Goal: Information Seeking & Learning: Learn about a topic

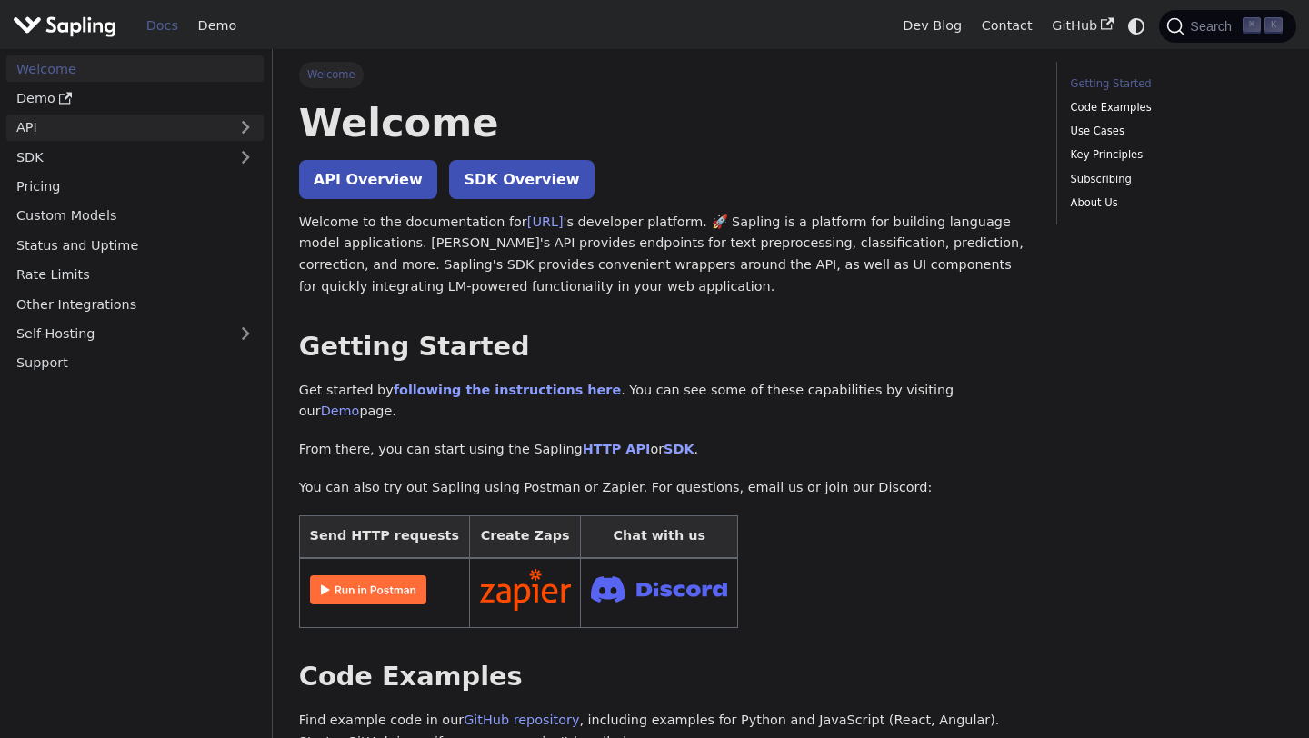
click at [161, 125] on link "API" at bounding box center [116, 128] width 221 height 26
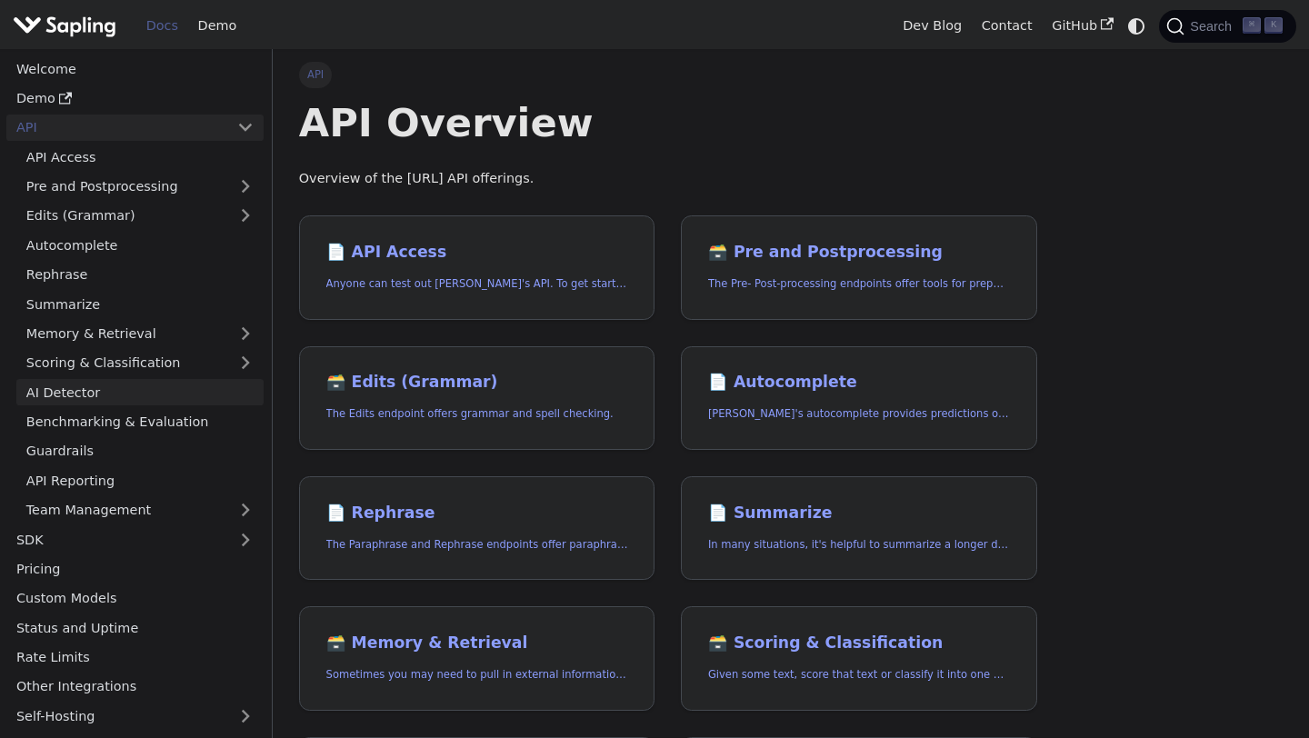
click at [105, 394] on link "AI Detector" at bounding box center [139, 392] width 247 height 26
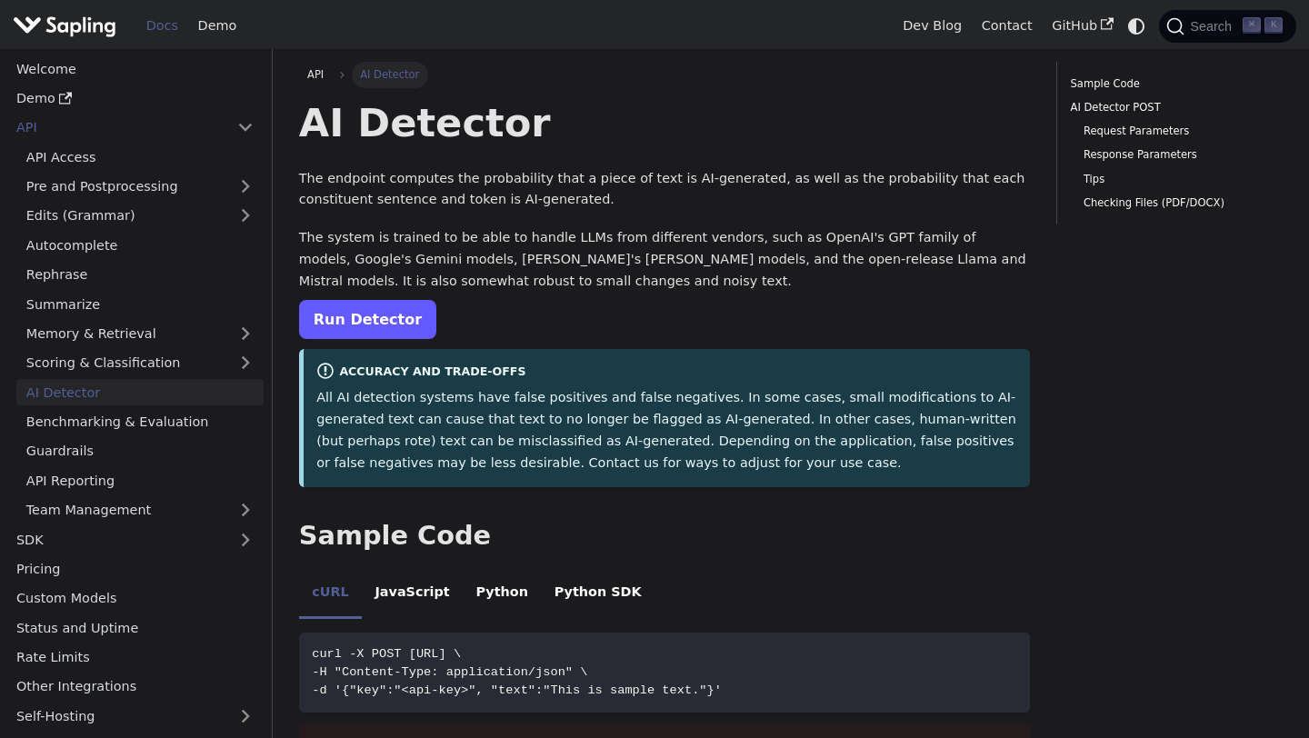
click at [348, 329] on link "Run Detector" at bounding box center [367, 319] width 137 height 39
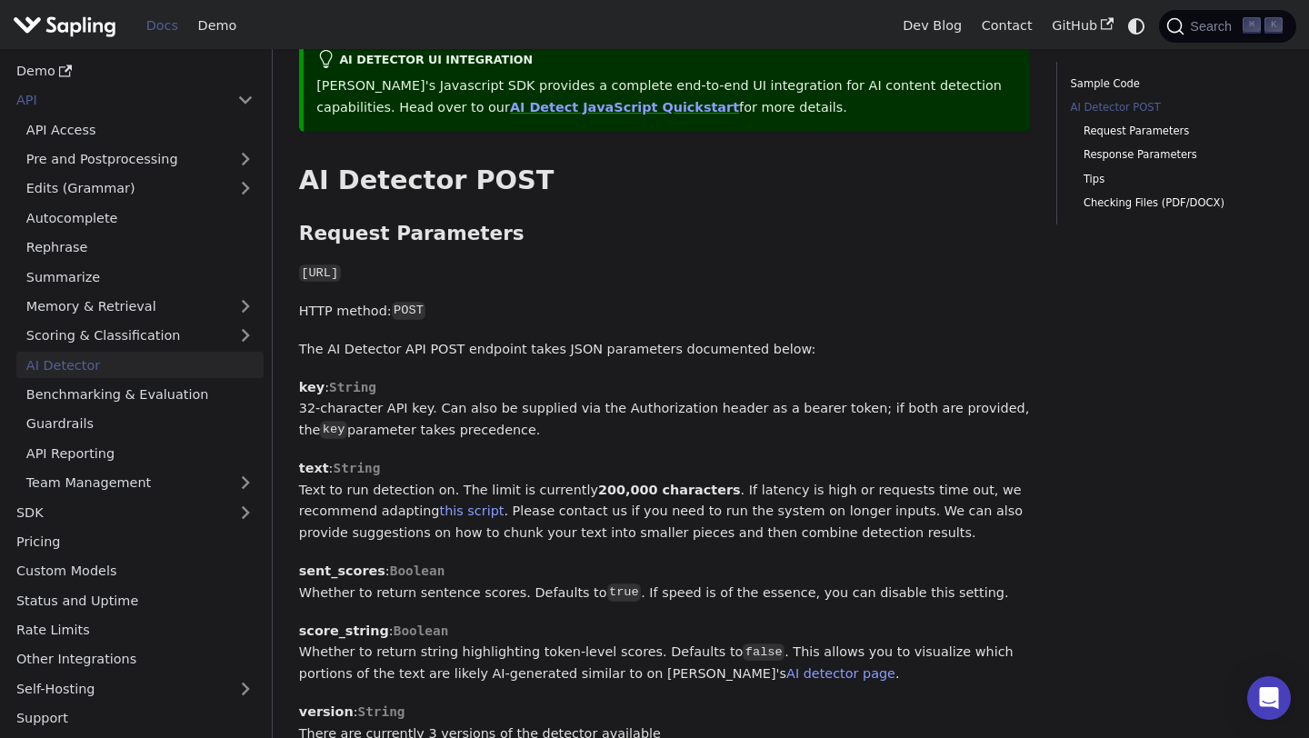
scroll to position [757, 0]
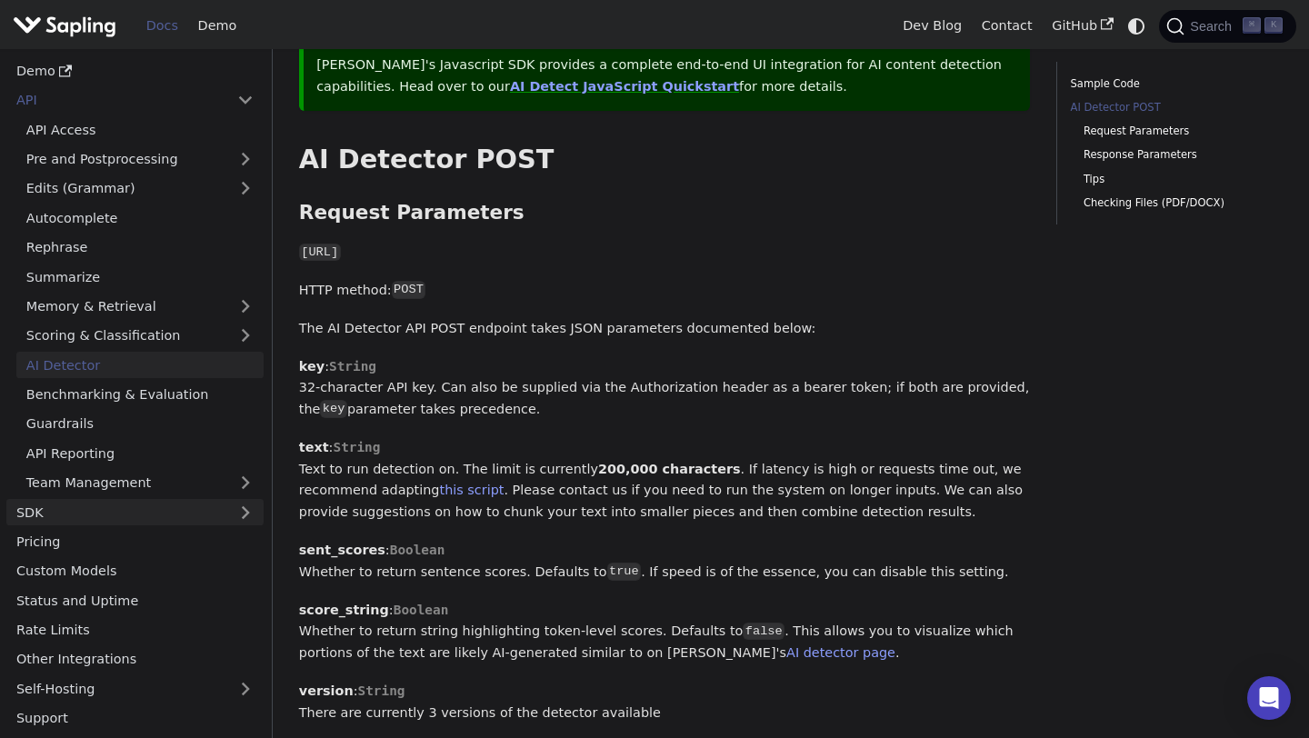
click at [115, 508] on link "SDK" at bounding box center [116, 512] width 221 height 26
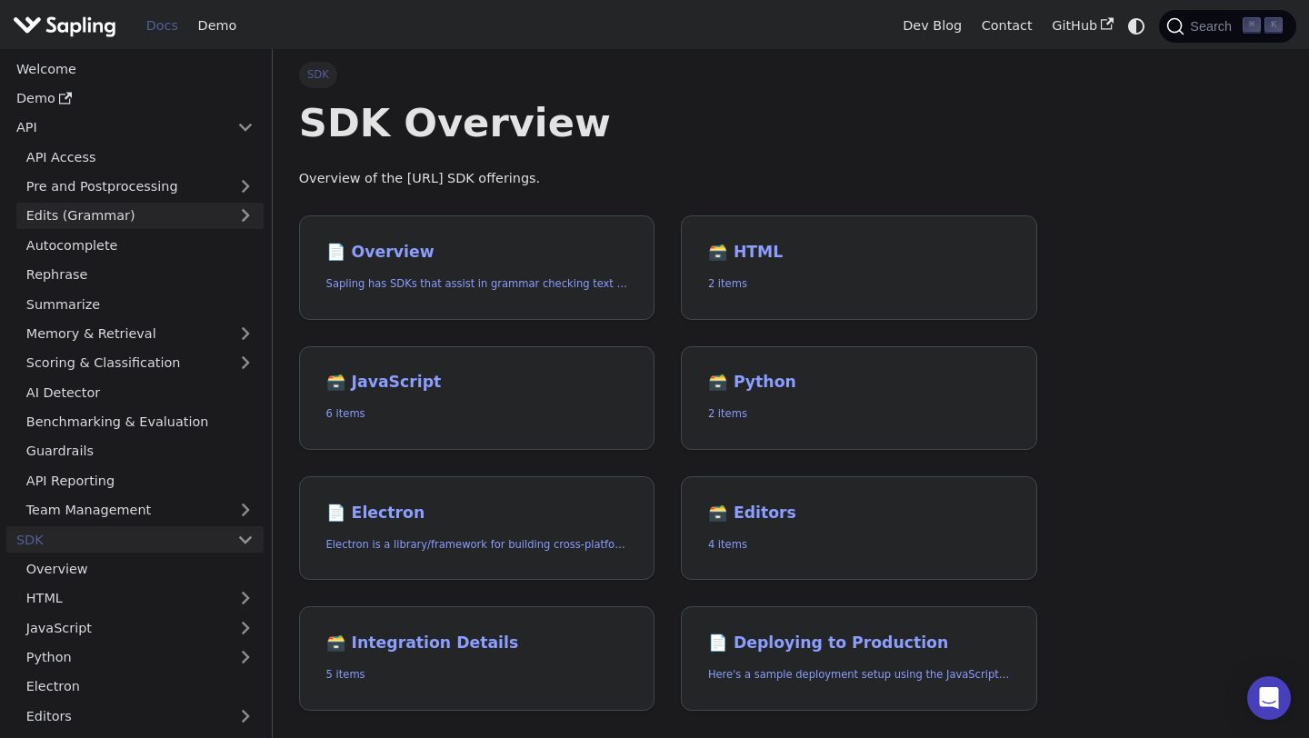
click at [141, 210] on link "Edits (Grammar)" at bounding box center [139, 216] width 247 height 26
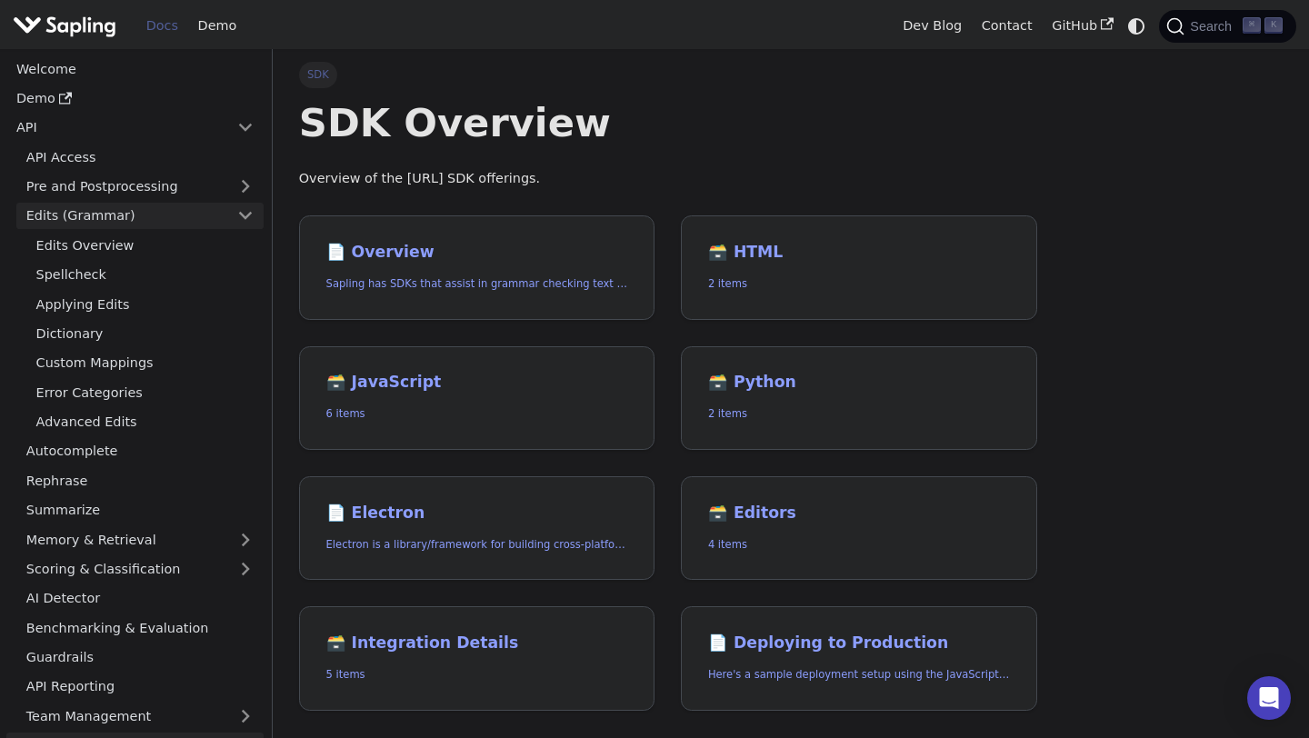
click at [139, 225] on link "Edits (Grammar)" at bounding box center [139, 216] width 247 height 26
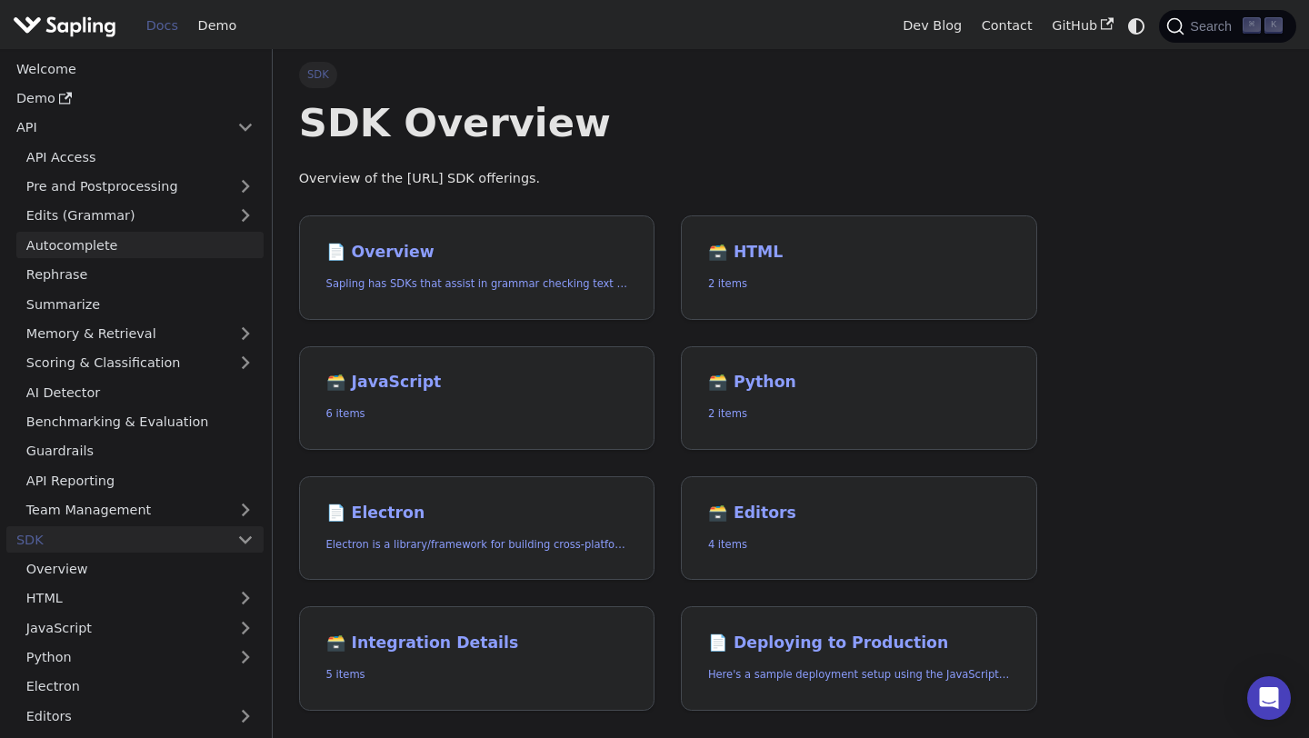
click at [137, 243] on link "Autocomplete" at bounding box center [139, 245] width 247 height 26
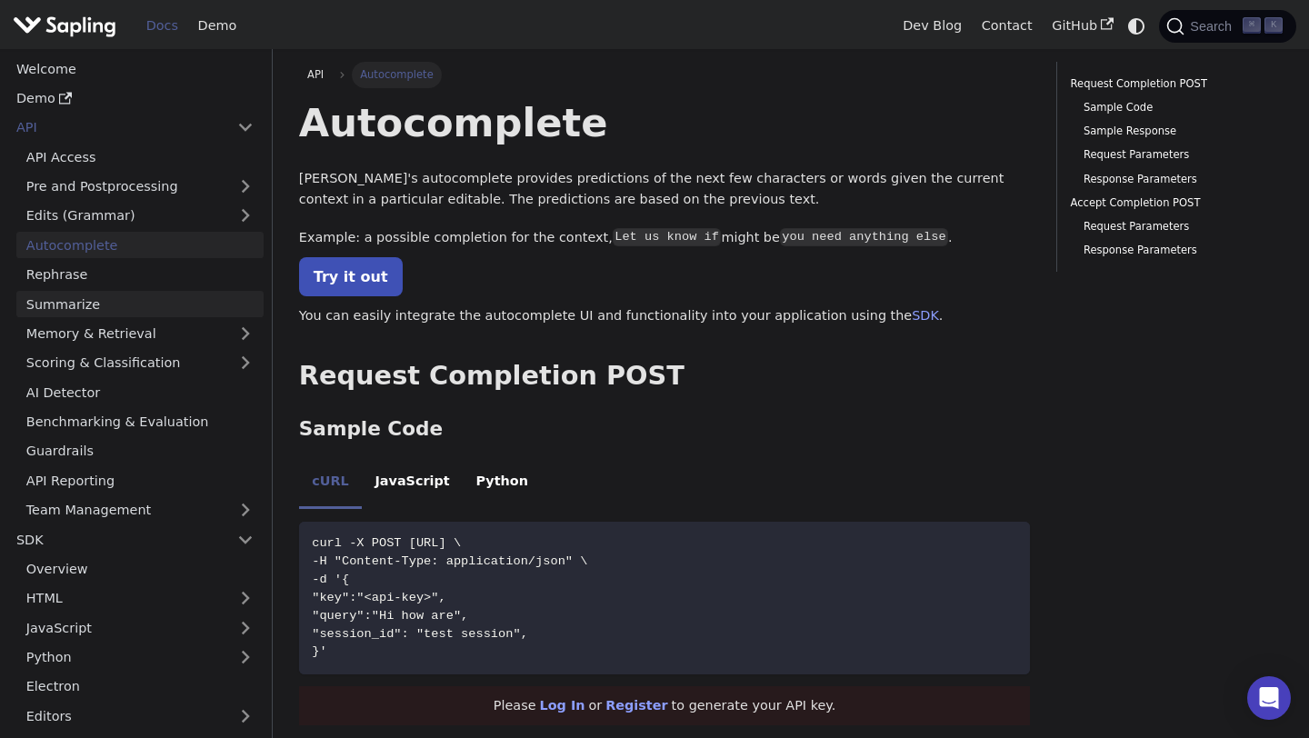
click at [125, 301] on link "Summarize" at bounding box center [139, 304] width 247 height 26
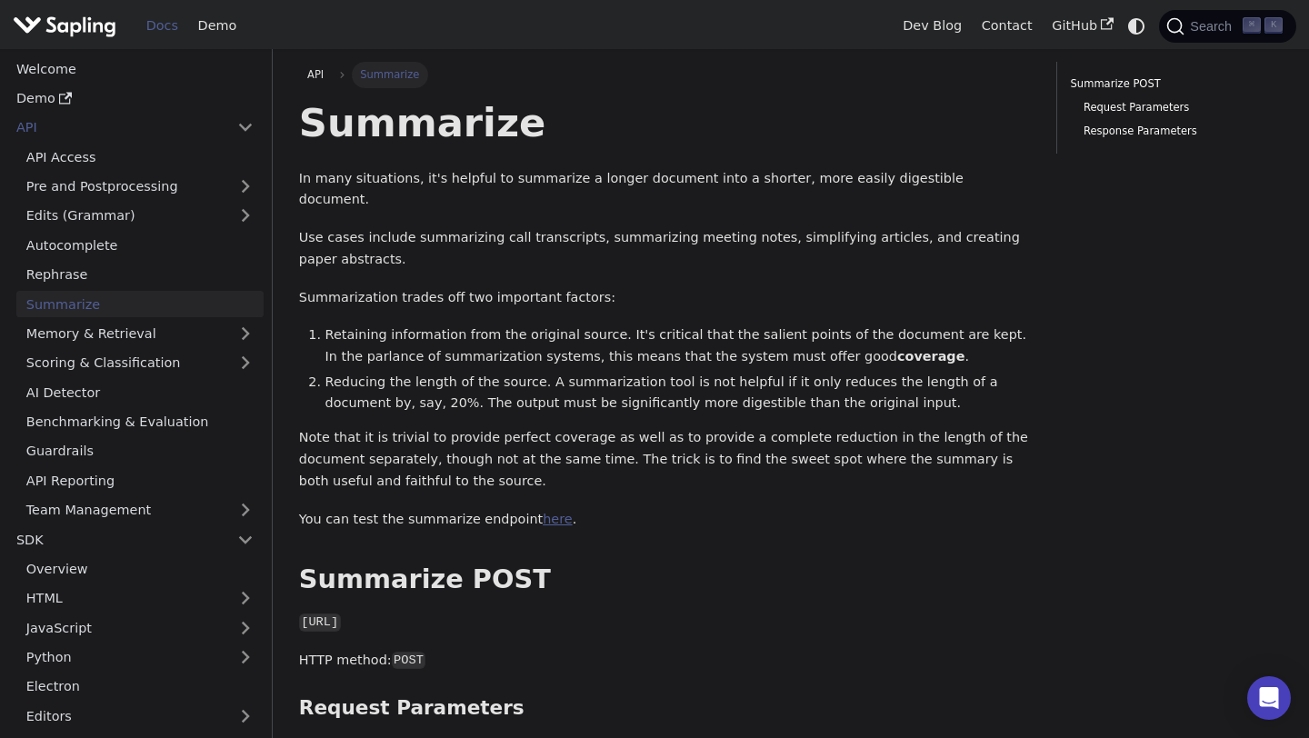
click at [543, 512] on link "here" at bounding box center [557, 519] width 29 height 15
